Goal: Information Seeking & Learning: Learn about a topic

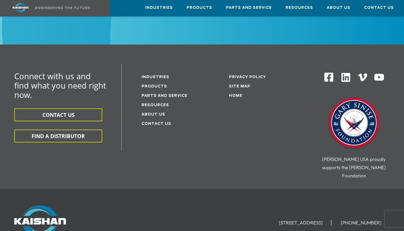
scroll to position [738, 0]
click at [155, 103] on link "Resources" at bounding box center [154, 105] width 27 height 4
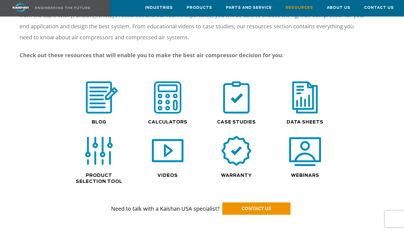
scroll to position [410, 0]
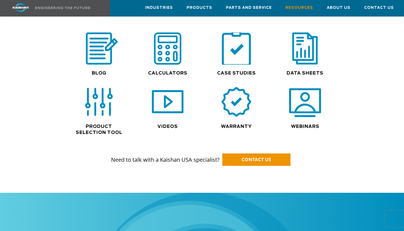
click at [241, 49] on img at bounding box center [236, 48] width 35 height 35
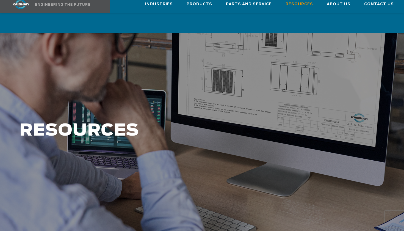
scroll to position [410, 0]
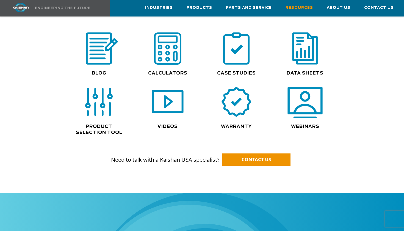
click at [313, 90] on img at bounding box center [304, 101] width 35 height 35
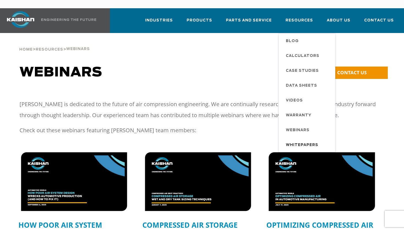
click at [300, 140] on span "Whitepapers" at bounding box center [302, 144] width 32 height 9
